Goal: Navigation & Orientation: Find specific page/section

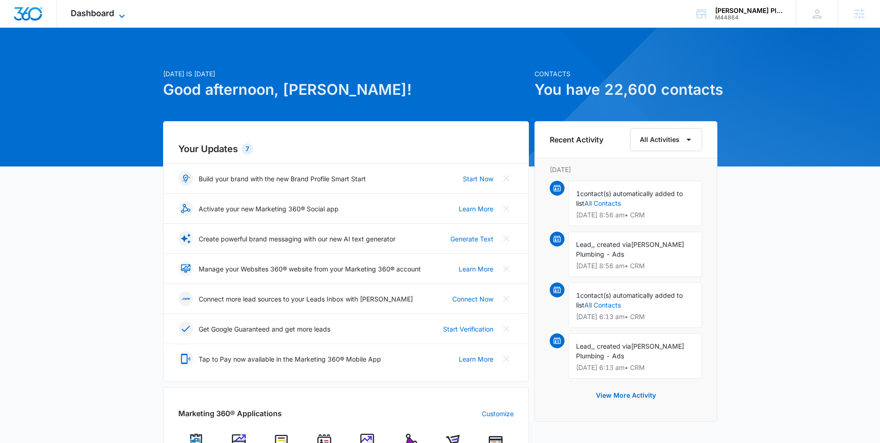
click at [100, 13] on span "Dashboard" at bounding box center [92, 13] width 43 height 10
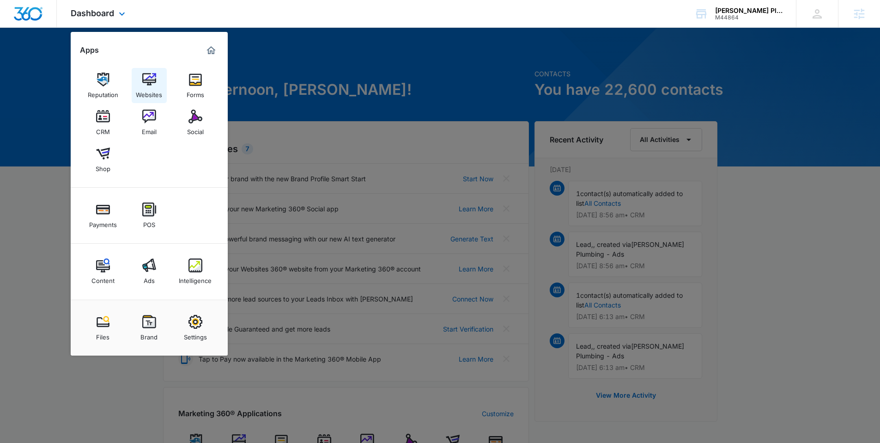
click at [154, 81] on img at bounding box center [149, 80] width 14 height 14
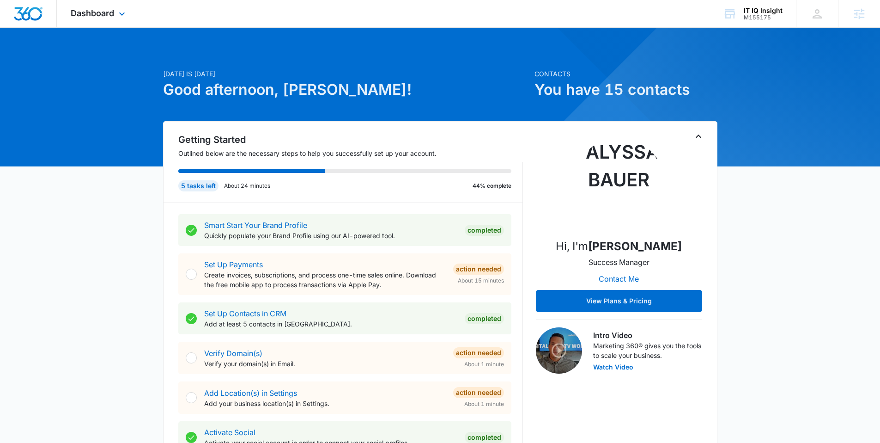
click at [115, 18] on div "Dashboard Apps Reputation Websites Forms CRM Email Social Payments POS Content …" at bounding box center [99, 13] width 85 height 27
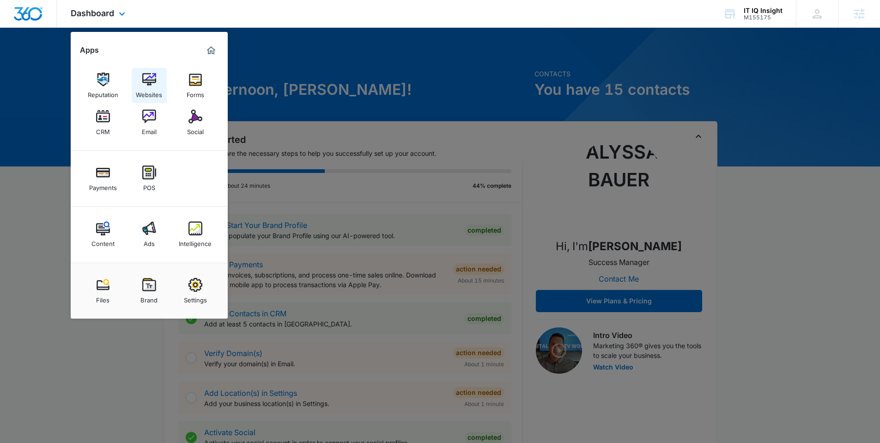
click at [150, 79] on img at bounding box center [149, 80] width 14 height 14
